Goal: Check status: Check status

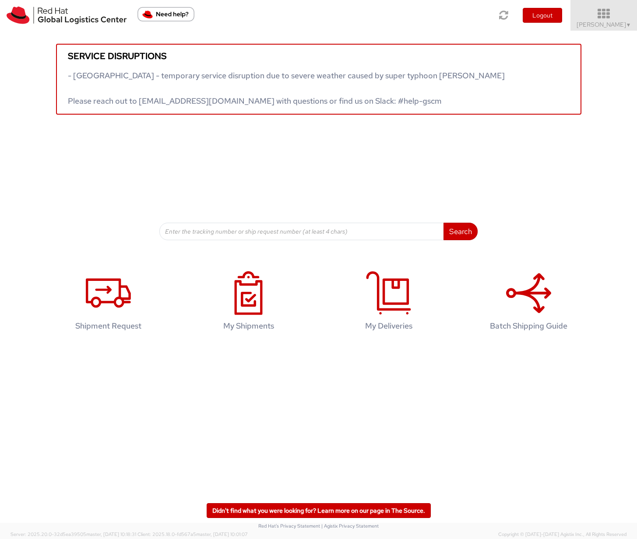
click at [609, 19] on icon at bounding box center [603, 14] width 77 height 12
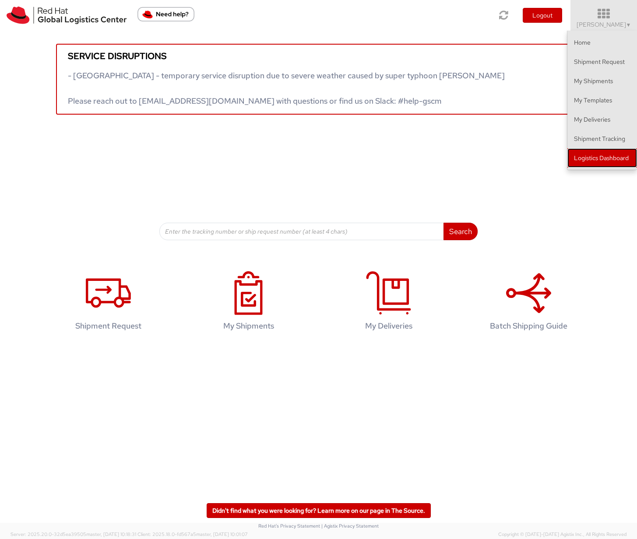
click at [581, 157] on link "Logistics Dashboard" at bounding box center [602, 157] width 70 height 19
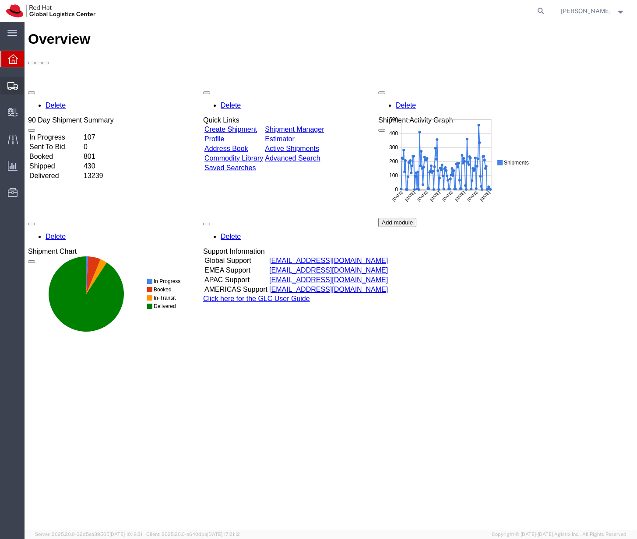
click at [30, 85] on span "Shipments" at bounding box center [27, 85] width 6 height 17
click at [0, 0] on span "Shipment Manager" at bounding box center [0, 0] width 0 height 0
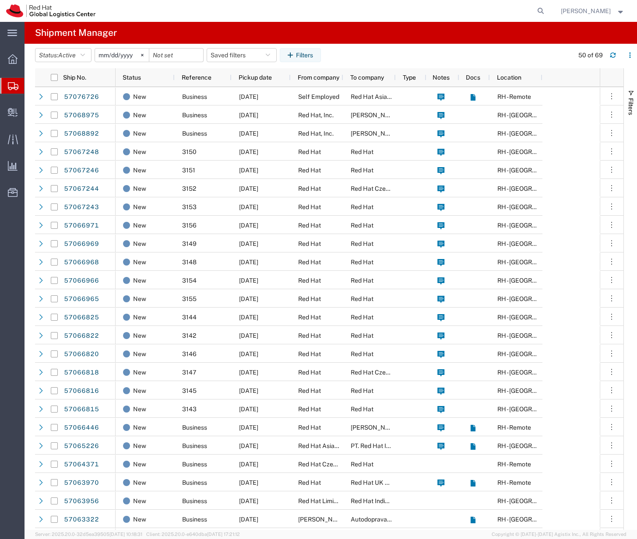
click at [124, 55] on input "2025-09-09" at bounding box center [122, 55] width 54 height 13
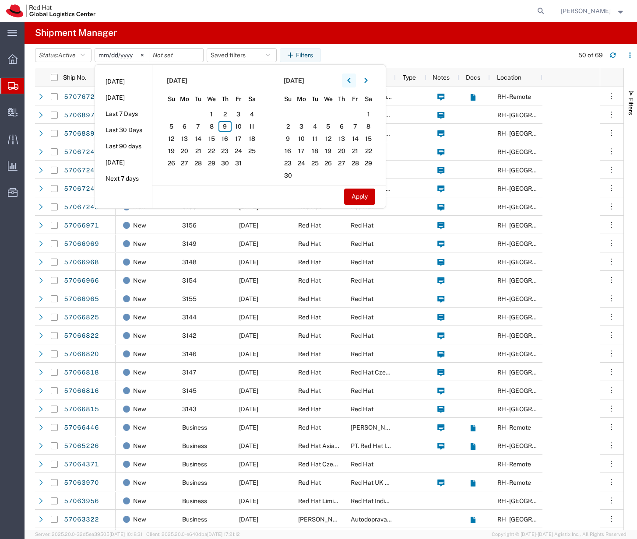
click at [350, 79] on icon "button" at bounding box center [348, 80] width 3 height 6
click at [188, 116] on span "1" at bounding box center [185, 114] width 14 height 10
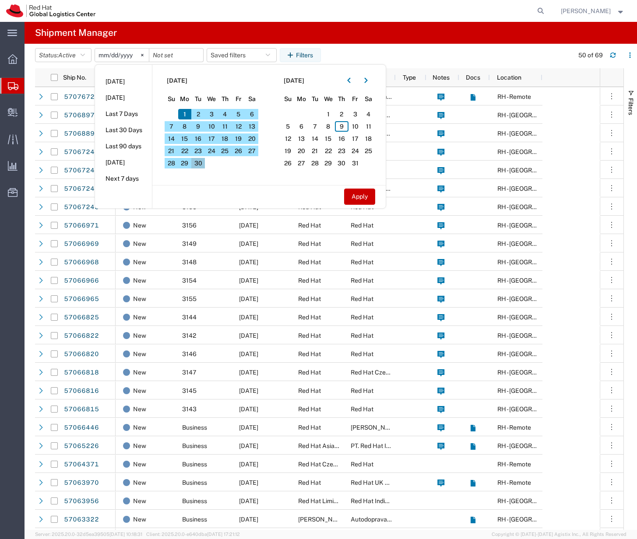
click at [201, 162] on span "30" at bounding box center [198, 163] width 14 height 10
click at [370, 195] on button "Apply" at bounding box center [359, 197] width 31 height 16
type input "2025-09-01"
type input "2025-09-30"
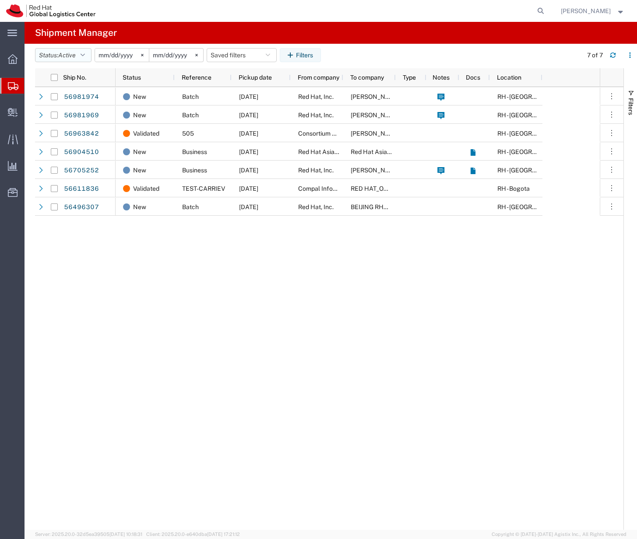
click at [85, 55] on icon "button" at bounding box center [82, 55] width 4 height 6
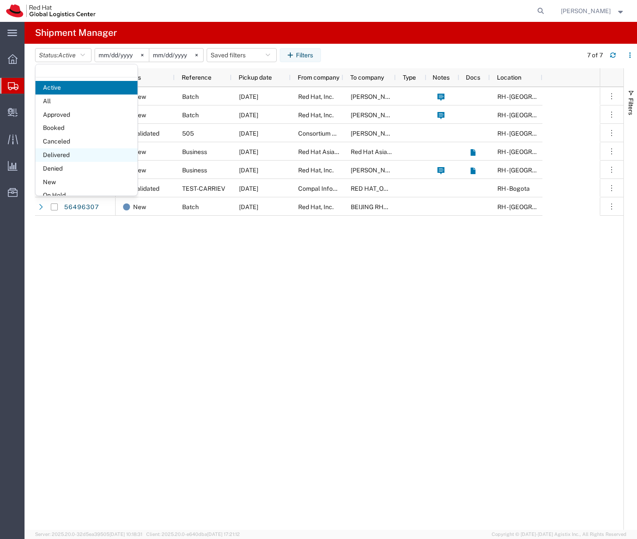
click at [63, 154] on span "Delivered" at bounding box center [86, 155] width 102 height 14
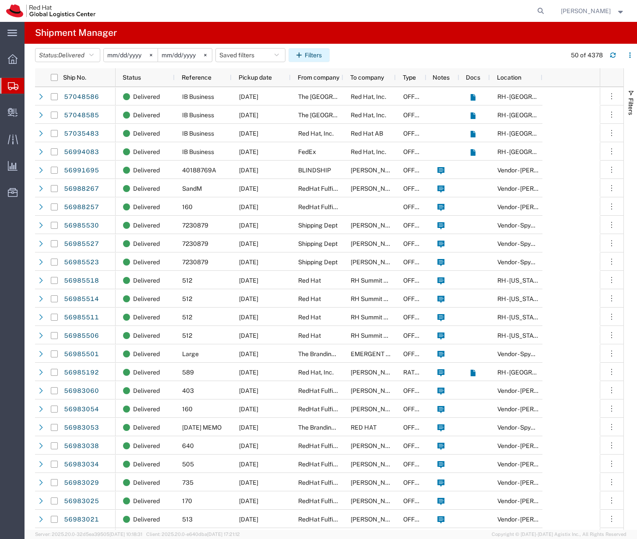
click at [319, 54] on button "Filters" at bounding box center [308, 55] width 41 height 14
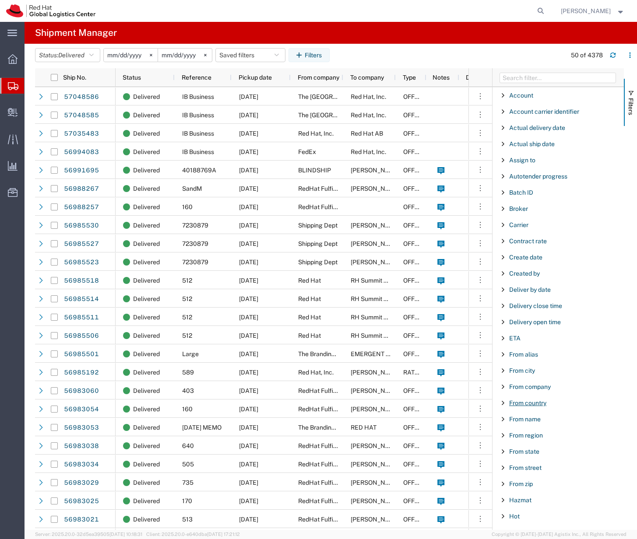
click at [523, 405] on span "From country" at bounding box center [527, 402] width 37 height 7
click at [526, 447] on input "Filter List 66 Filters" at bounding box center [561, 448] width 115 height 14
type input "sing"
click at [510, 468] on label "Singapore" at bounding box center [561, 468] width 115 height 13
click at [0, 0] on input "Singapore" at bounding box center [0, 0] width 0 height 0
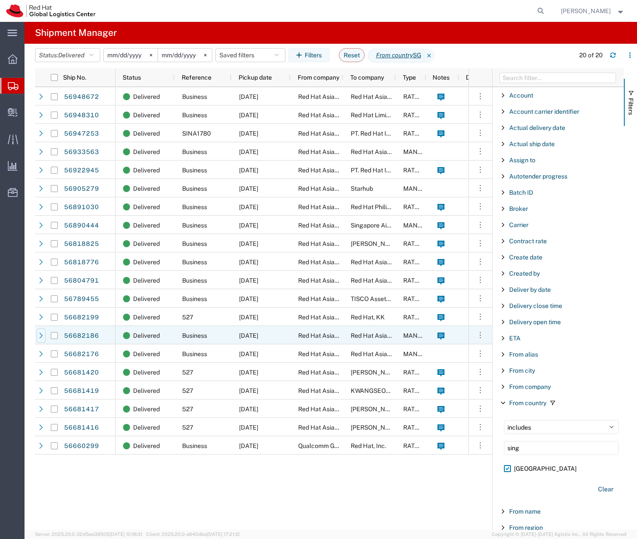
click at [39, 338] on icon at bounding box center [41, 335] width 6 height 6
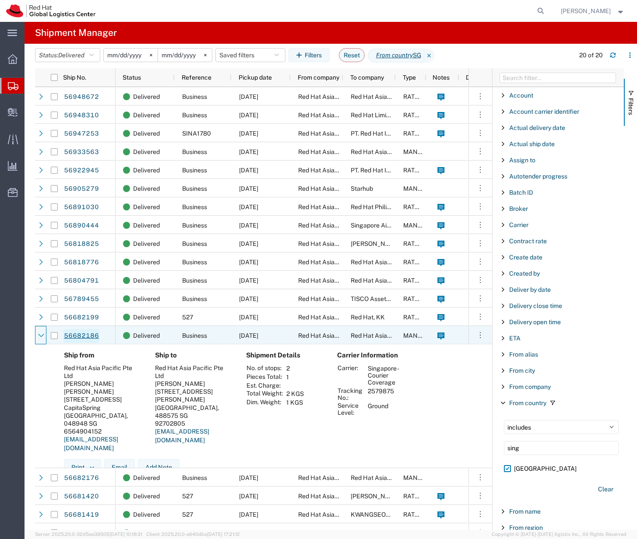
click at [84, 337] on link "56682186" at bounding box center [81, 336] width 36 height 14
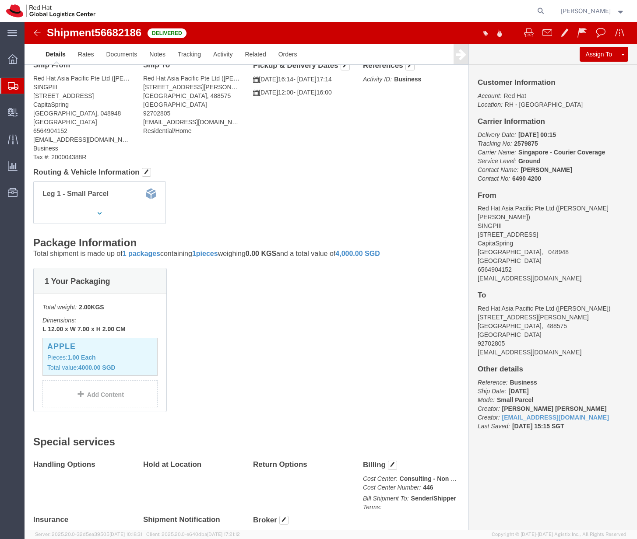
scroll to position [76, 0]
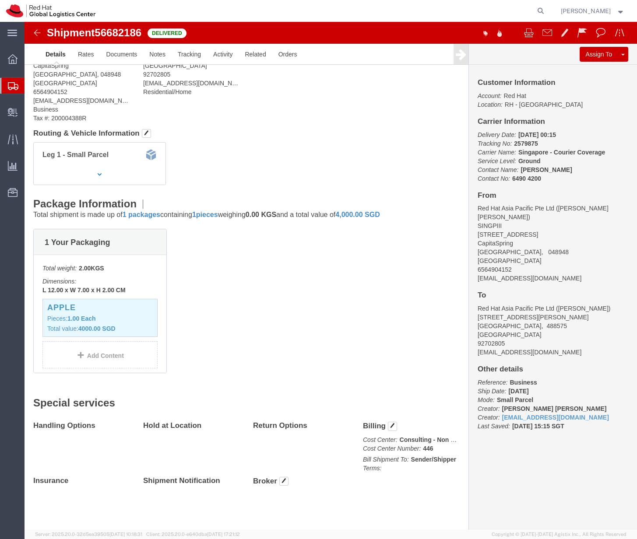
click img
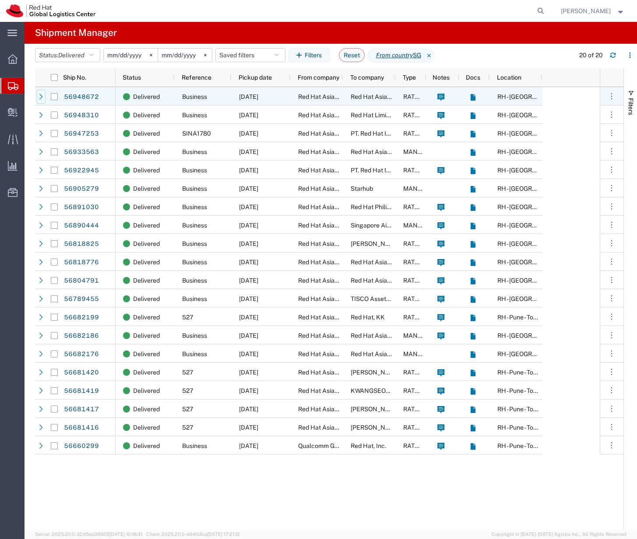
click at [40, 98] on icon at bounding box center [40, 97] width 3 height 6
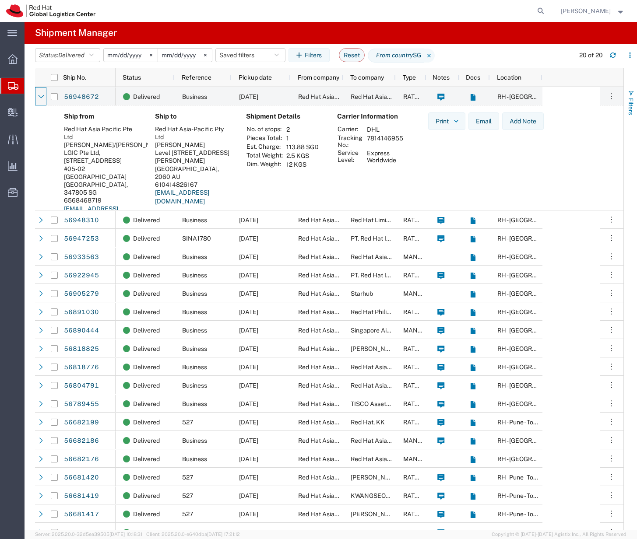
click at [629, 98] on span "Filters" at bounding box center [630, 106] width 7 height 17
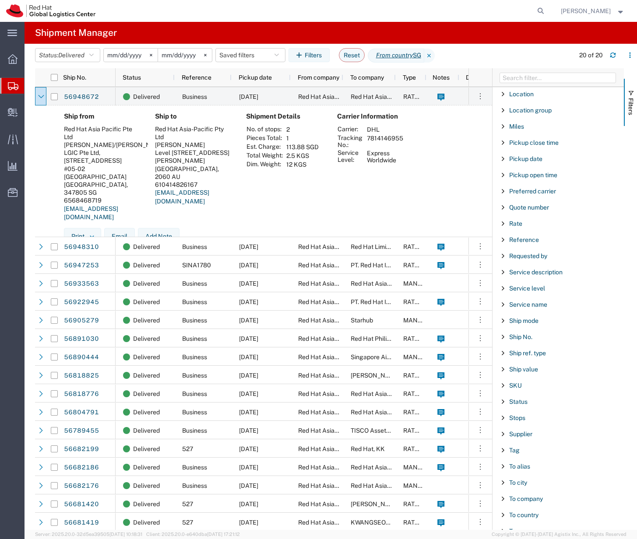
scroll to position [626, 0]
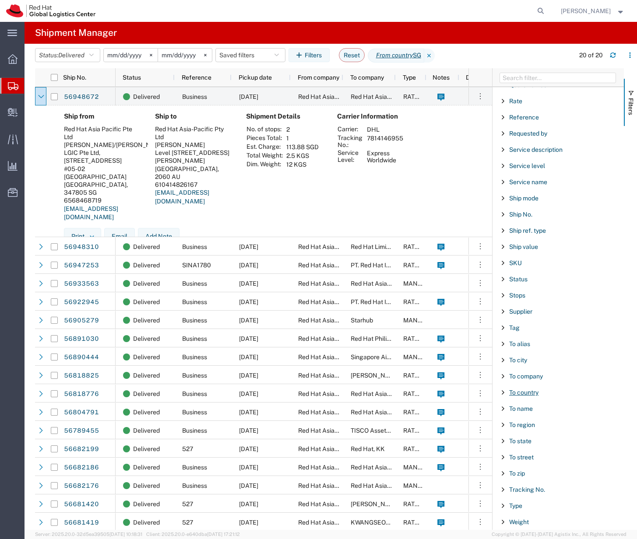
click at [524, 393] on span "To country" at bounding box center [523, 392] width 29 height 7
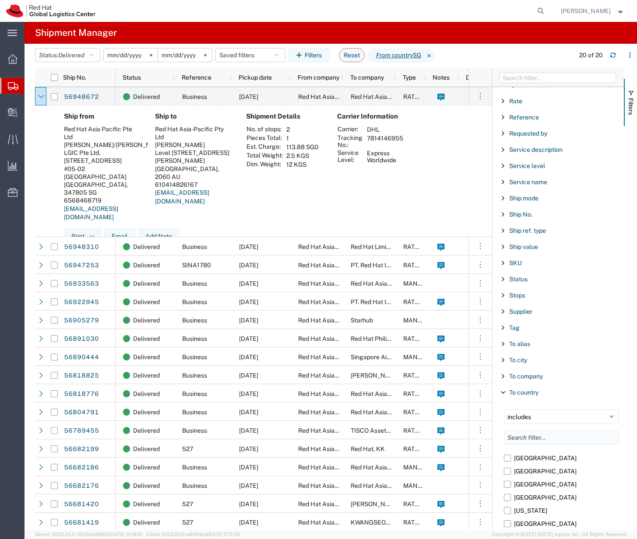
click at [526, 433] on input "Filter List 66 Filters" at bounding box center [561, 437] width 115 height 14
type input "singap"
click at [507, 459] on label "Singapore" at bounding box center [561, 457] width 115 height 13
click at [0, 0] on input "Singapore" at bounding box center [0, 0] width 0 height 0
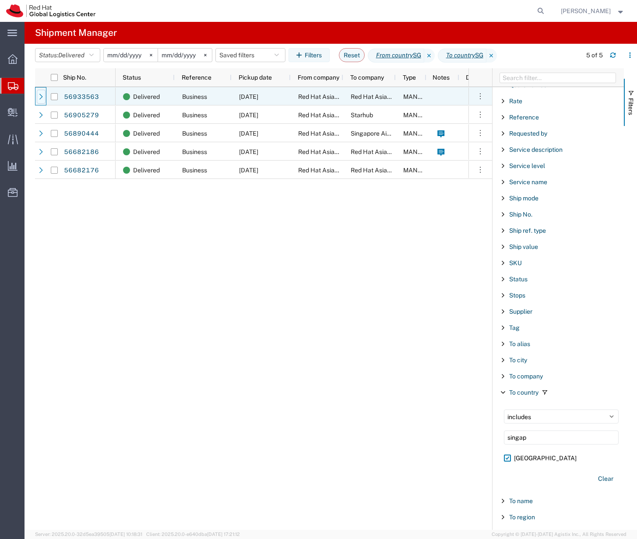
click at [39, 98] on icon at bounding box center [41, 97] width 6 height 6
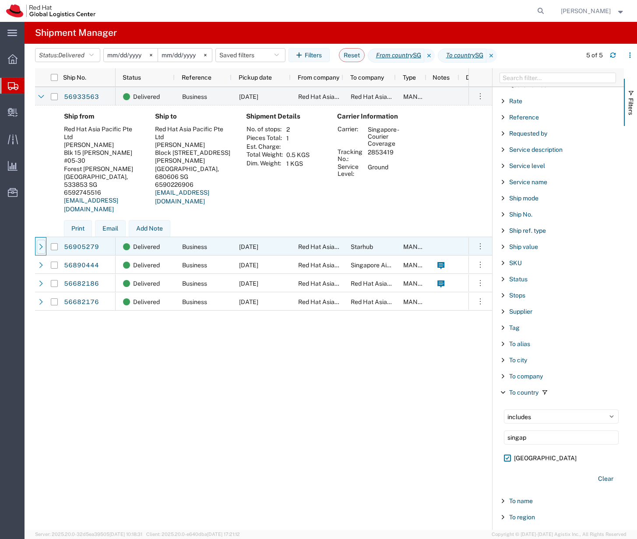
click at [42, 248] on icon at bounding box center [41, 247] width 6 height 6
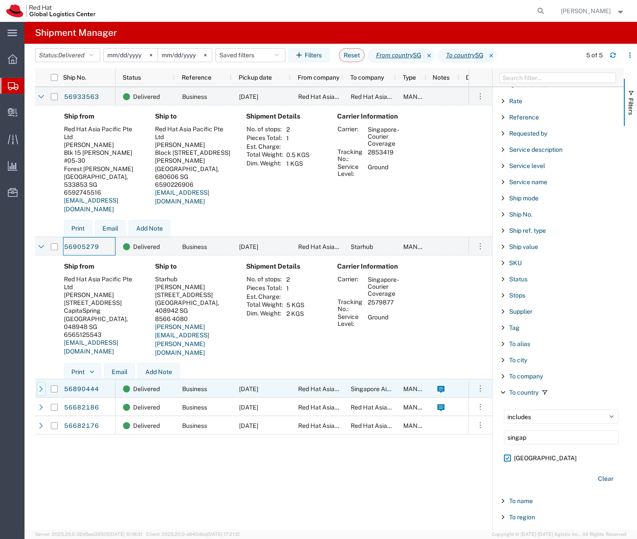
click at [41, 392] on icon at bounding box center [41, 389] width 6 height 6
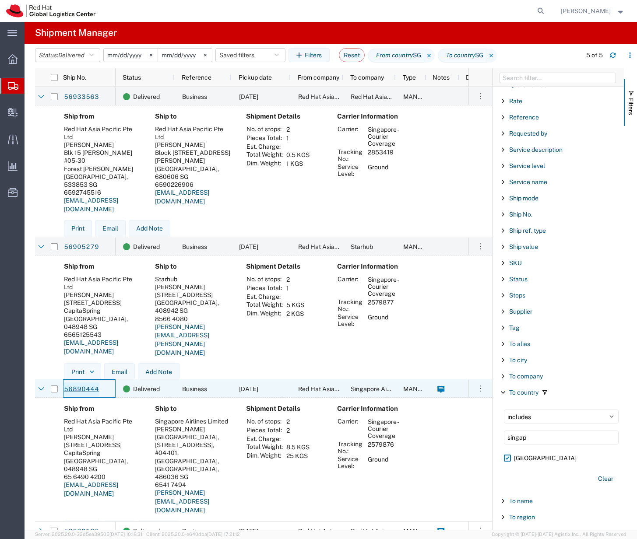
click at [85, 388] on link "56890444" at bounding box center [81, 389] width 36 height 14
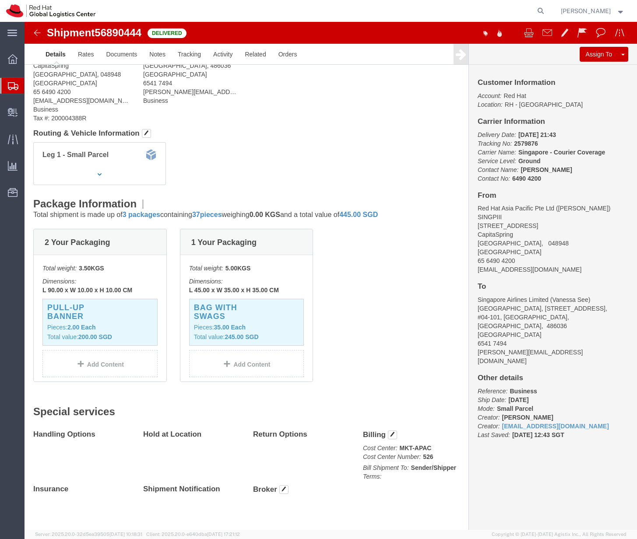
scroll to position [85, 0]
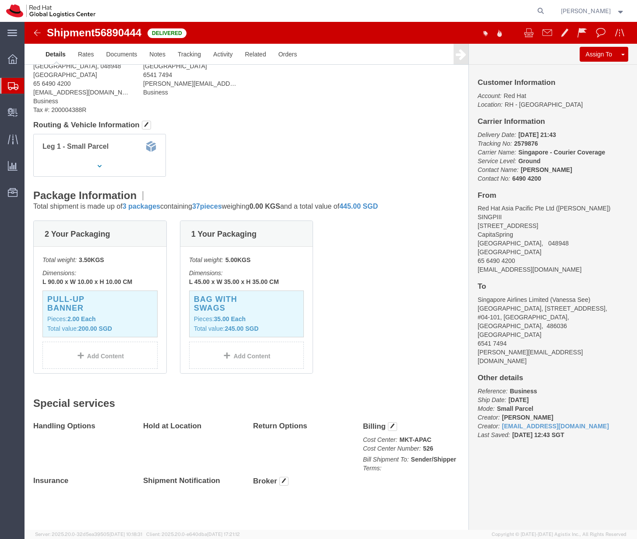
click img
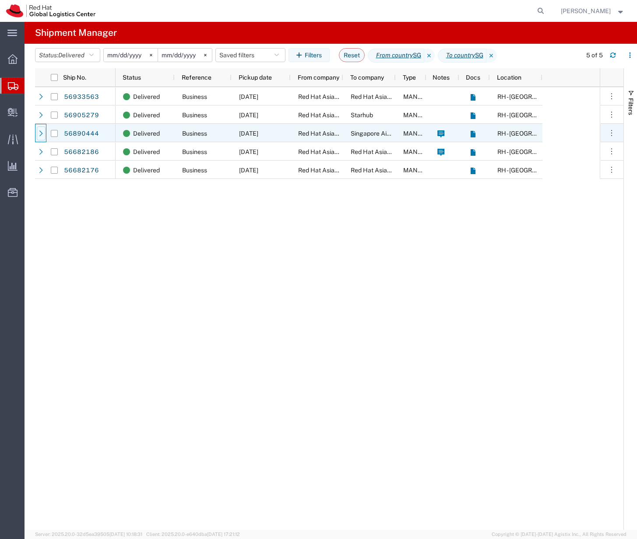
click at [43, 135] on icon at bounding box center [41, 133] width 6 height 6
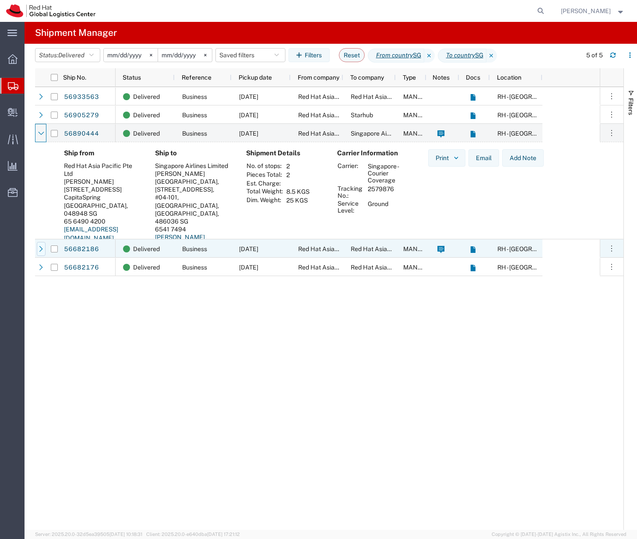
click at [40, 252] on icon at bounding box center [41, 249] width 6 height 6
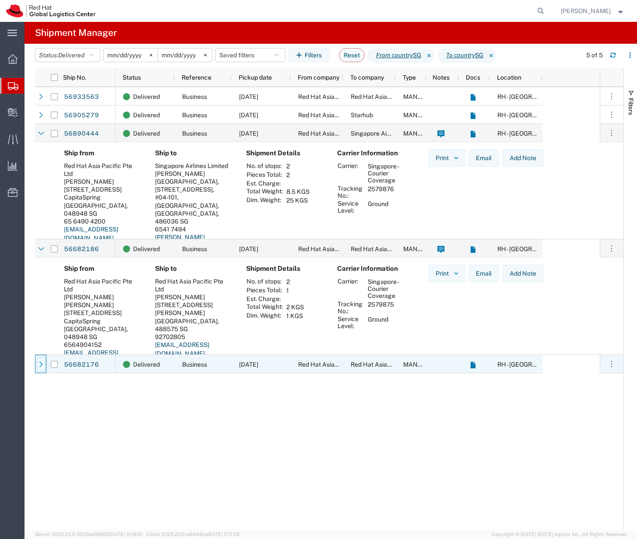
click at [38, 366] on icon at bounding box center [41, 364] width 6 height 6
